Goal: Information Seeking & Learning: Learn about a topic

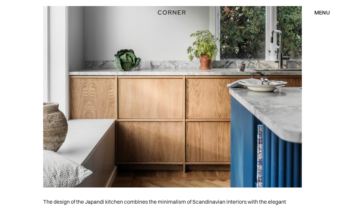
scroll to position [736, 0]
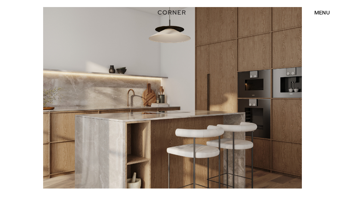
scroll to position [529, 0]
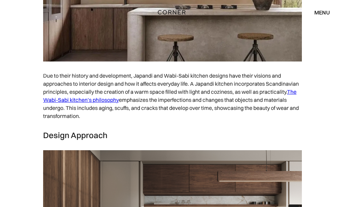
scroll to position [2431, 0]
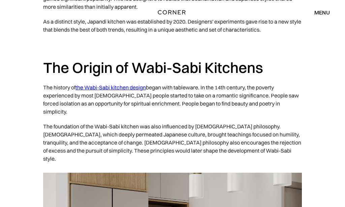
scroll to position [865, 0]
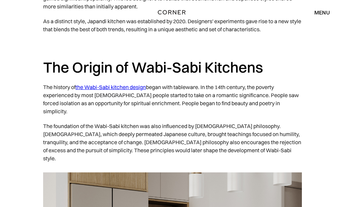
click at [122, 84] on link "the Wabi-Sabi kitchen design" at bounding box center [110, 87] width 70 height 7
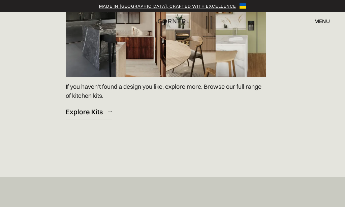
scroll to position [949, 0]
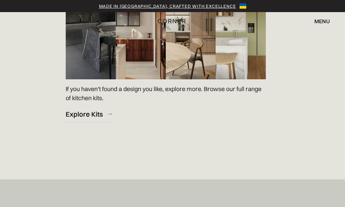
click at [87, 119] on div "Explore Kits" at bounding box center [84, 114] width 37 height 9
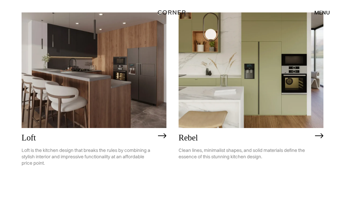
scroll to position [964, 0]
